Goal: Task Accomplishment & Management: Manage account settings

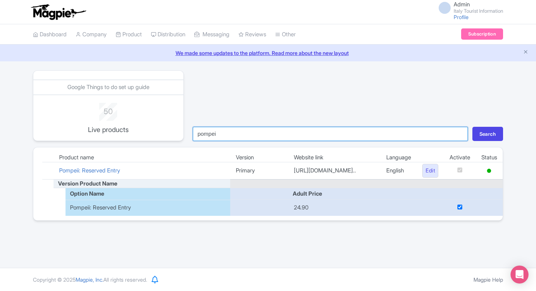
click at [247, 137] on input "pompei" at bounding box center [330, 134] width 275 height 14
type input "colo"
click at [473, 127] on button "Search" at bounding box center [488, 134] width 31 height 14
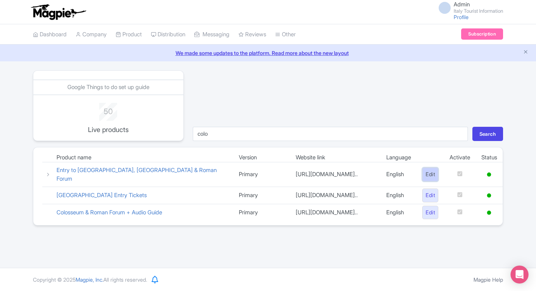
click at [428, 175] on link "Edit" at bounding box center [430, 175] width 16 height 14
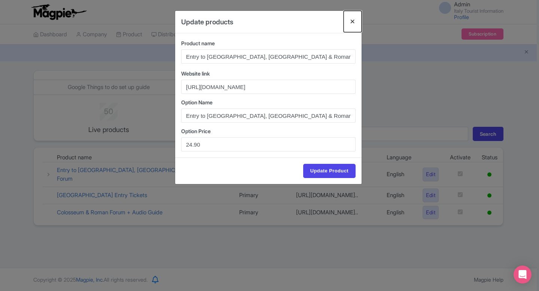
click at [348, 22] on button "Close" at bounding box center [353, 21] width 18 height 21
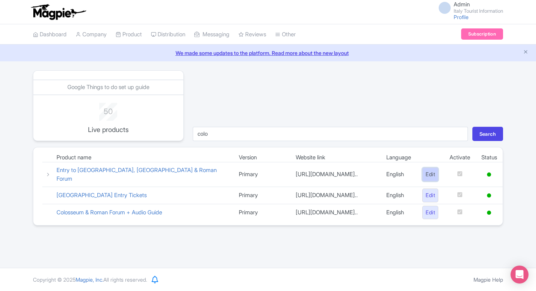
click at [434, 175] on link "Edit" at bounding box center [430, 175] width 16 height 14
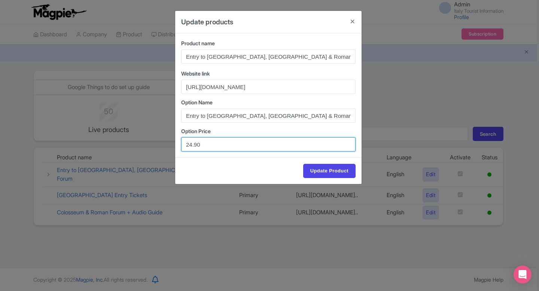
click at [197, 146] on input "24.90" at bounding box center [268, 144] width 175 height 14
type input "24.00"
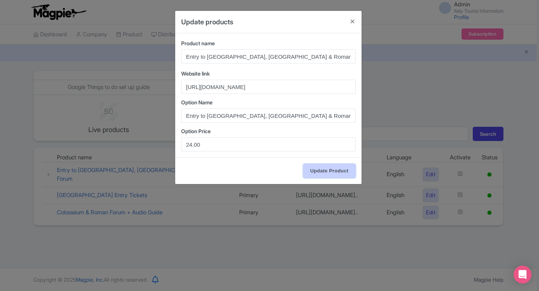
click at [335, 170] on input "Update Product" at bounding box center [329, 171] width 52 height 14
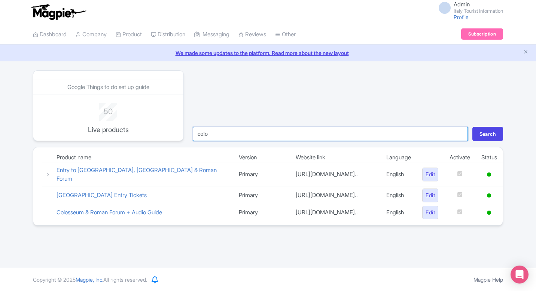
click at [242, 132] on input "colo" at bounding box center [330, 134] width 275 height 14
type input "qc"
click at [473, 127] on button "Search" at bounding box center [488, 134] width 31 height 14
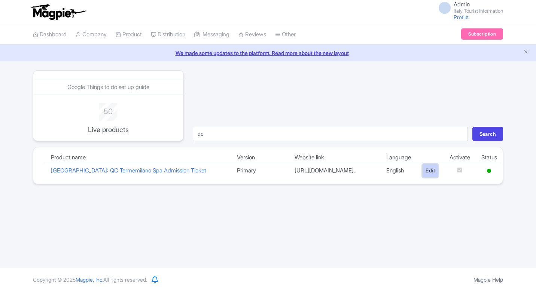
click at [430, 172] on link "Edit" at bounding box center [430, 171] width 16 height 14
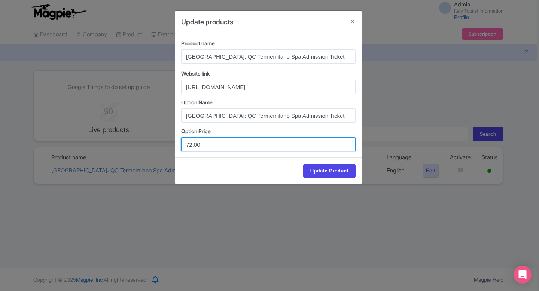
click at [190, 146] on input "72.00" at bounding box center [268, 144] width 175 height 14
type input "74.00"
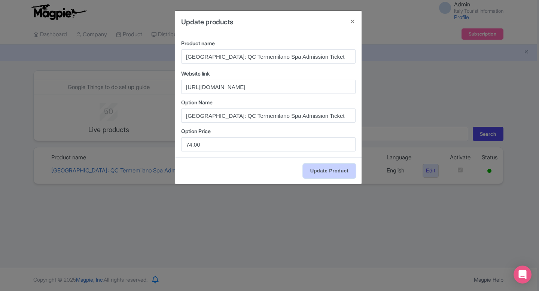
click at [328, 175] on input "Update Product" at bounding box center [329, 171] width 52 height 14
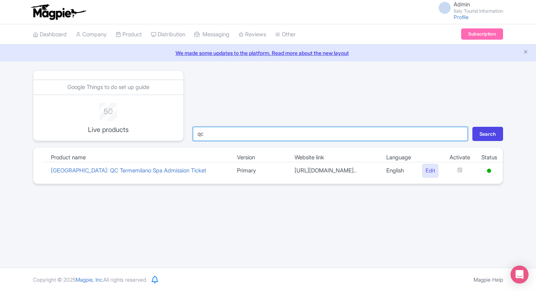
click at [220, 130] on input "qc" at bounding box center [330, 134] width 275 height 14
type input "bern"
click at [473, 127] on button "Search" at bounding box center [488, 134] width 31 height 14
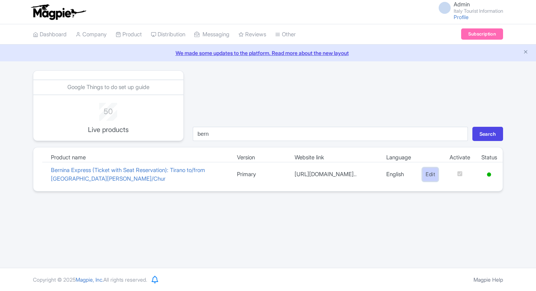
click at [430, 175] on link "Edit" at bounding box center [430, 175] width 16 height 14
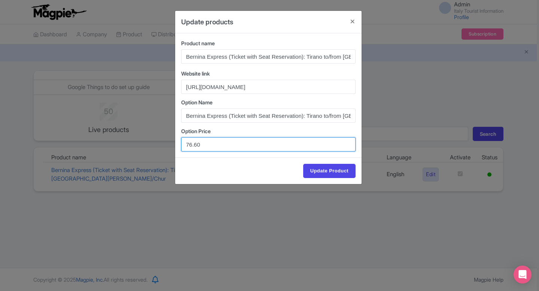
drag, startPoint x: 223, startPoint y: 142, endPoint x: 172, endPoint y: 141, distance: 51.3
click at [172, 141] on div "Update products Product name Bernina Express (Ticket with Seat Reservation): Ti…" at bounding box center [269, 145] width 539 height 291
paste input "88"
type input "76.88"
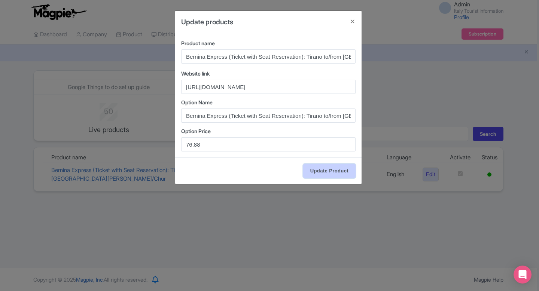
click at [332, 169] on input "Update Product" at bounding box center [329, 171] width 52 height 14
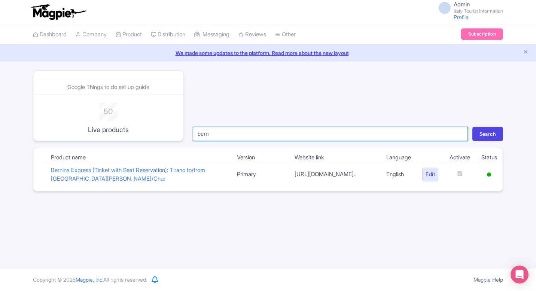
click at [222, 134] on input "bern" at bounding box center [330, 134] width 275 height 14
type input "bru"
click at [473, 127] on button "Search" at bounding box center [488, 134] width 31 height 14
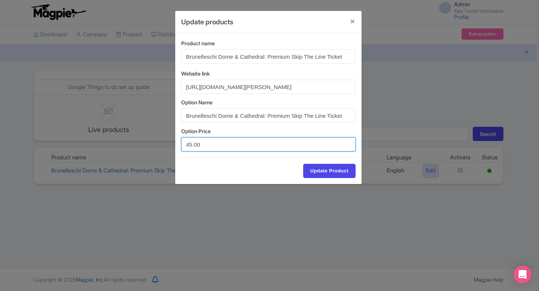
drag, startPoint x: 203, startPoint y: 145, endPoint x: 161, endPoint y: 145, distance: 41.9
click at [161, 145] on div "Update products Product name Brunelleschi Dome & Cathedral: Premium Skip The Li…" at bounding box center [269, 145] width 539 height 291
paste input "54.9"
type input "54.90"
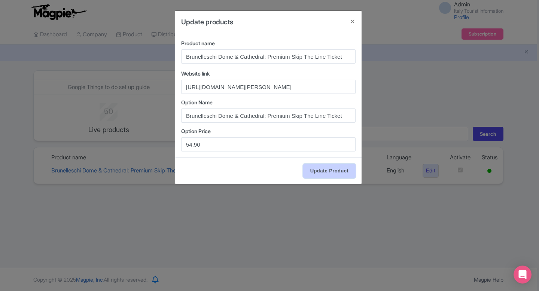
click at [328, 173] on input "Update Product" at bounding box center [329, 171] width 52 height 14
